Goal: Information Seeking & Learning: Learn about a topic

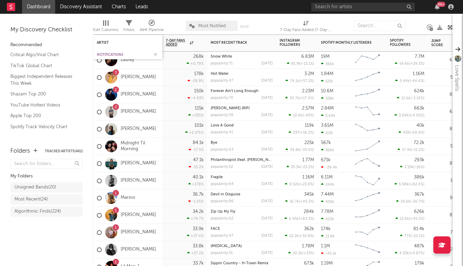
click at [112, 54] on div "Notifications" at bounding box center [123, 55] width 52 height 4
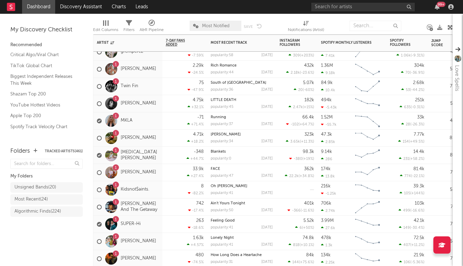
click at [159, 213] on div "1 [PERSON_NAME] And The Getaway" at bounding box center [128, 207] width 62 height 20
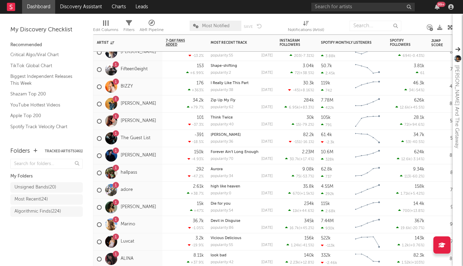
click at [155, 215] on div "1 Isabel van Gelder" at bounding box center [126, 207] width 59 height 20
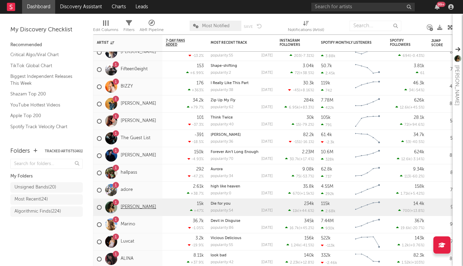
click at [149, 208] on link "[PERSON_NAME]" at bounding box center [138, 207] width 35 height 6
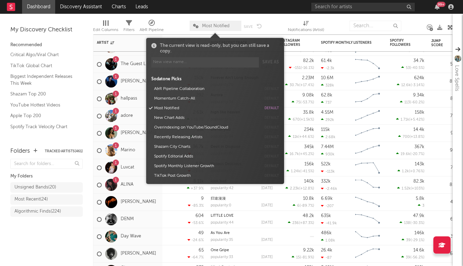
click at [210, 24] on span "Most Notified" at bounding box center [216, 26] width 28 height 4
click at [179, 98] on button "Momentum Catch-All" at bounding box center [206, 99] width 109 height 10
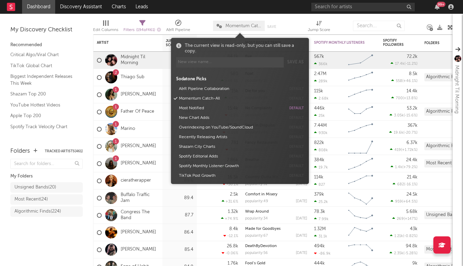
click at [64, 251] on div "Folders Tracked Artists ( 461 ) My Folders Unsigned Bands ( 20 ) Most Recent ( …" at bounding box center [46, 203] width 93 height 126
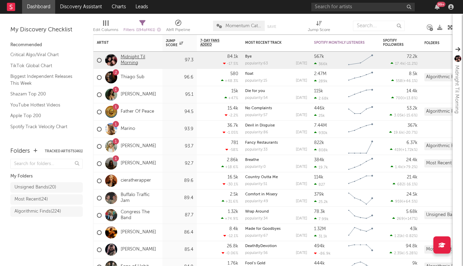
click at [133, 56] on link "Midnight Til Morning" at bounding box center [140, 60] width 38 height 12
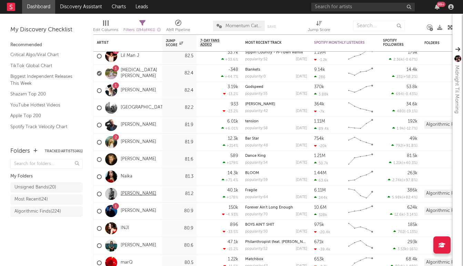
click at [135, 194] on link "Cameron Whitcomb" at bounding box center [138, 194] width 35 height 6
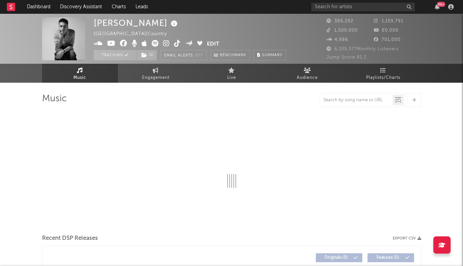
select select "6m"
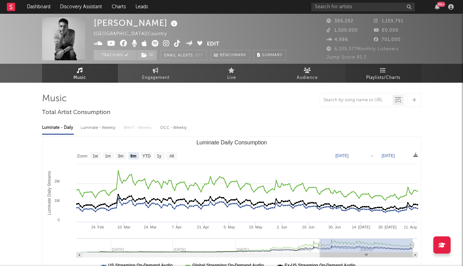
click at [379, 71] on link "Playlists/Charts" at bounding box center [383, 73] width 76 height 19
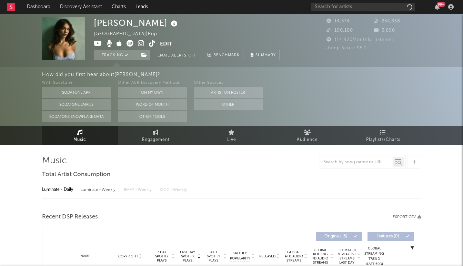
select select "1w"
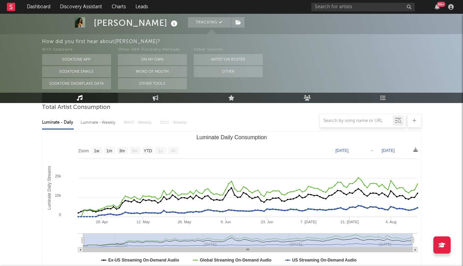
scroll to position [62, 0]
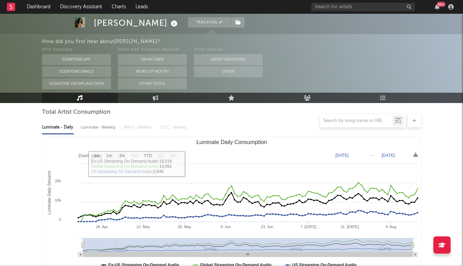
click at [105, 128] on div "Luminate - Weekly" at bounding box center [99, 128] width 36 height 12
select select "1w"
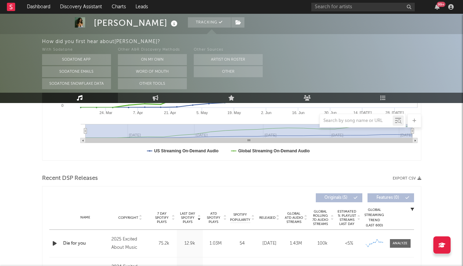
scroll to position [206, 0]
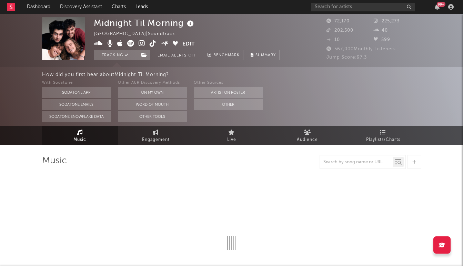
select select "1w"
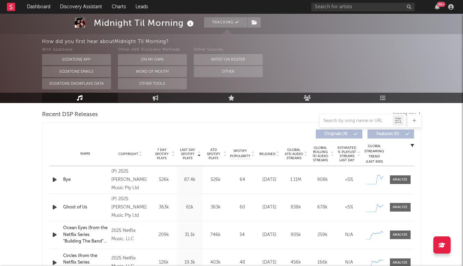
scroll to position [242, 0]
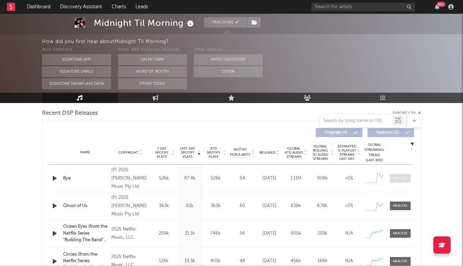
click at [398, 180] on div at bounding box center [400, 178] width 15 height 5
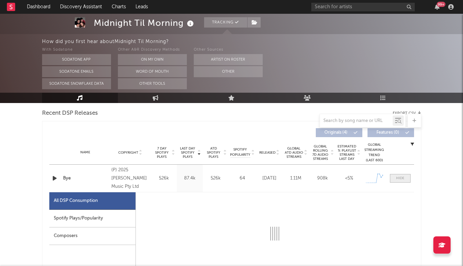
select select "1w"
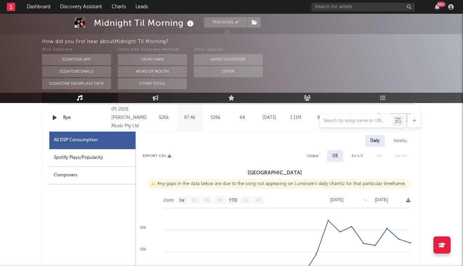
scroll to position [306, 0]
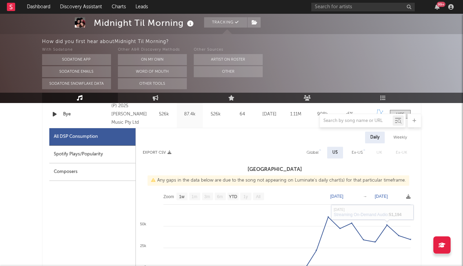
click at [308, 154] on div "Global" at bounding box center [312, 153] width 12 height 8
select select "1w"
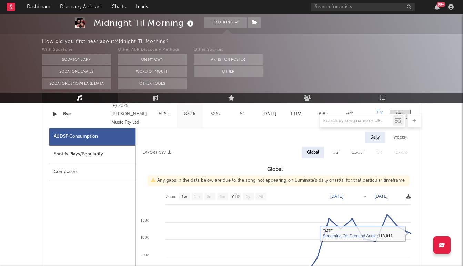
scroll to position [281, 0]
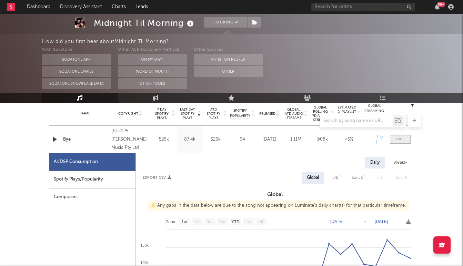
click at [402, 138] on div at bounding box center [400, 139] width 8 height 5
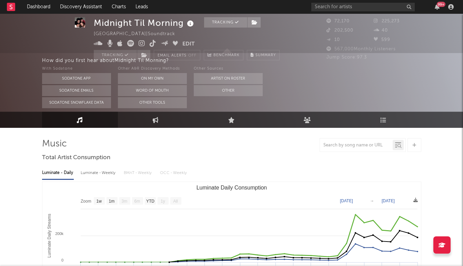
scroll to position [0, 0]
